Goal: Task Accomplishment & Management: Use online tool/utility

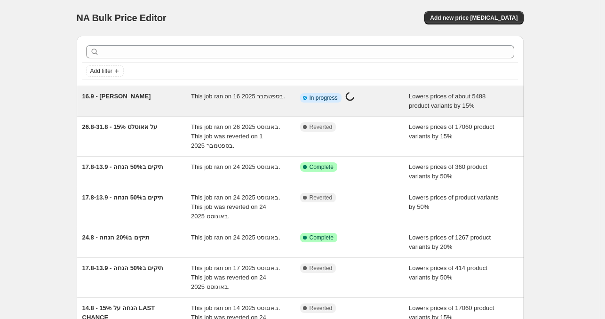
click at [192, 104] on div "16.9 - [PERSON_NAME]" at bounding box center [136, 101] width 109 height 19
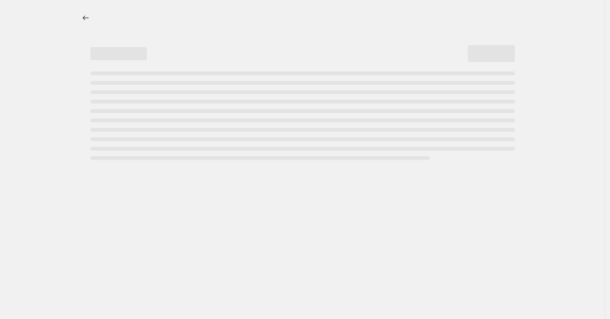
select select "percentage"
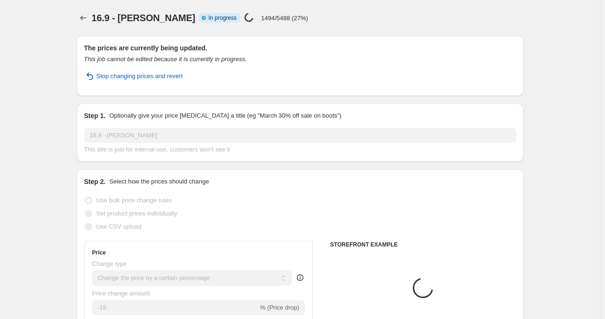
select select "collection"
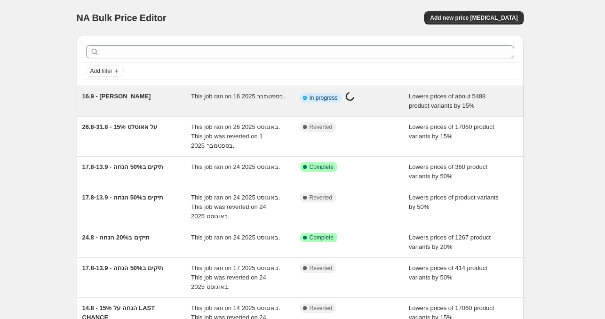
click at [288, 104] on div "This job ran on 16 בספטמבר 2025." at bounding box center [245, 101] width 109 height 19
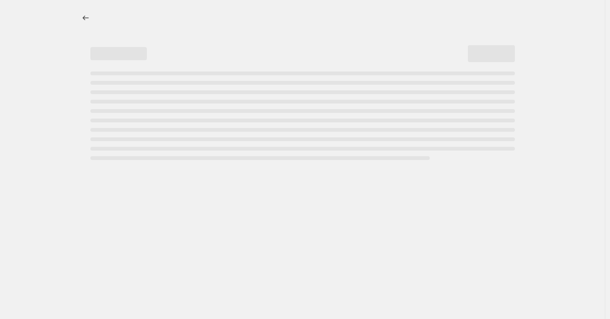
select select "percentage"
select select "collection"
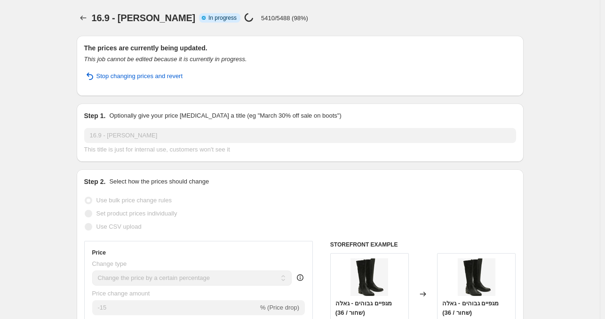
select select "percentage"
select select "collection"
